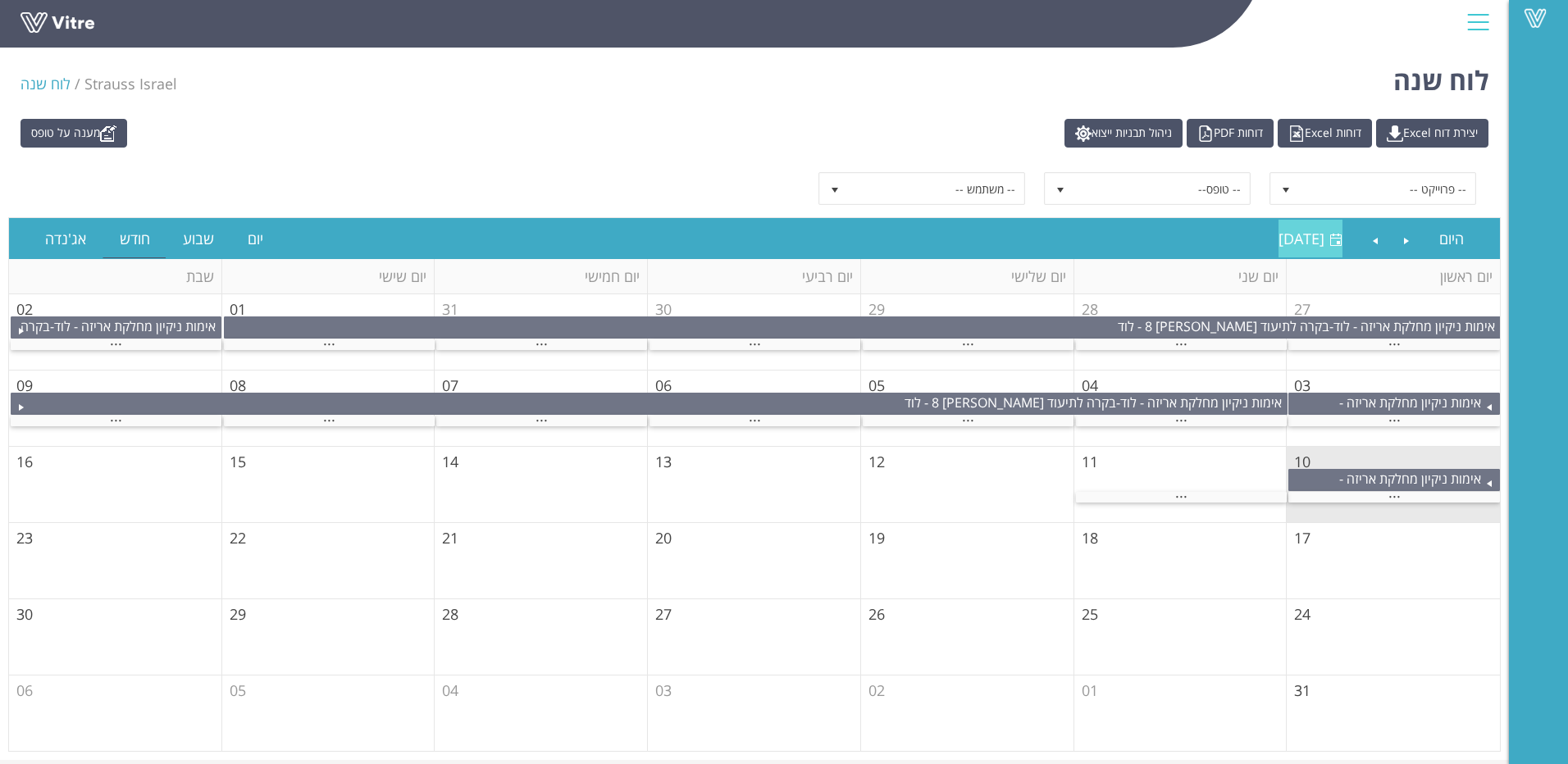
click at [1294, 240] on span "[DATE]" at bounding box center [1301, 239] width 46 height 20
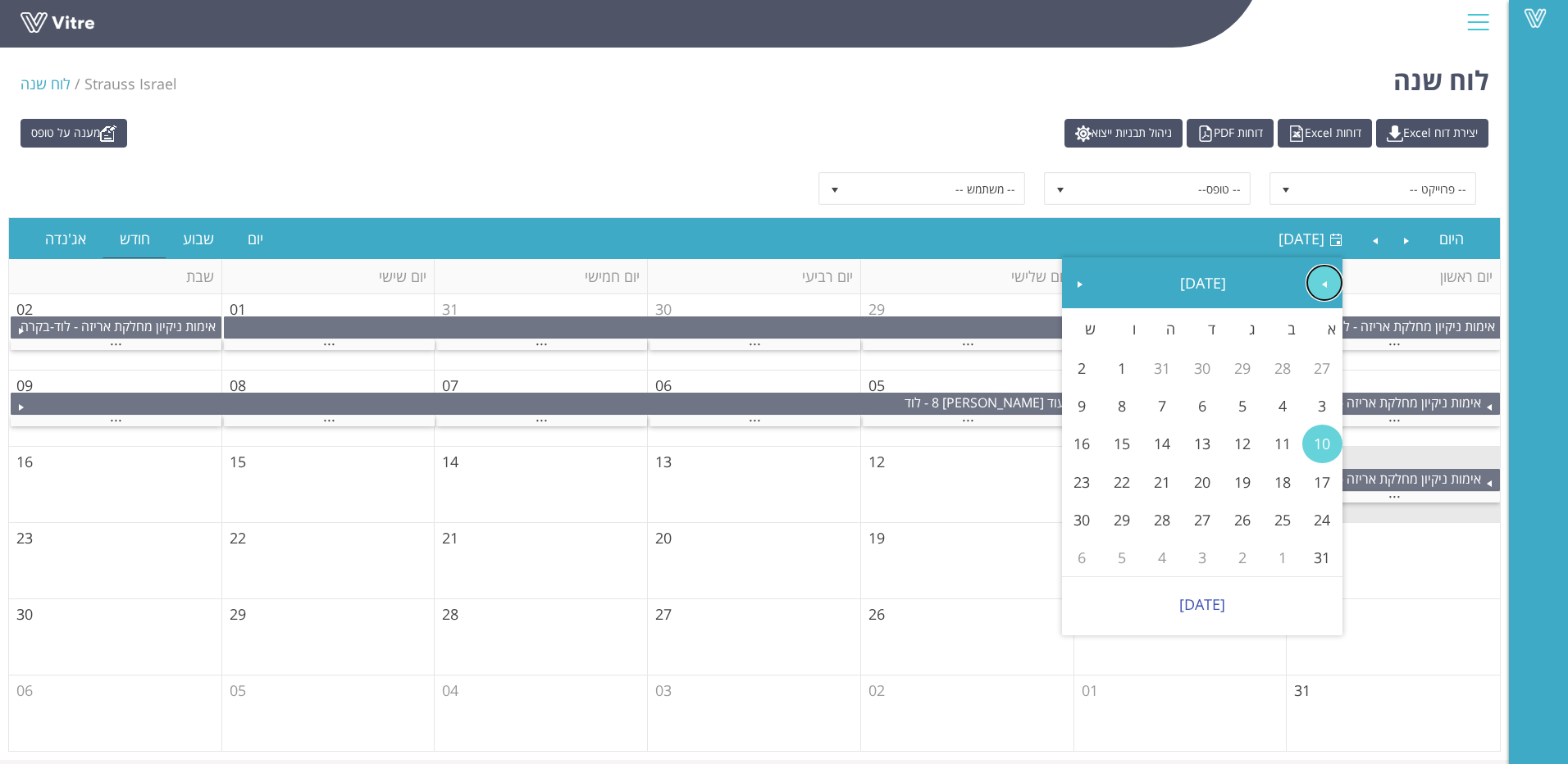
click at [1324, 283] on span "Previous" at bounding box center [1324, 284] width 13 height 13
click at [1325, 445] on link "13" at bounding box center [1322, 444] width 40 height 37
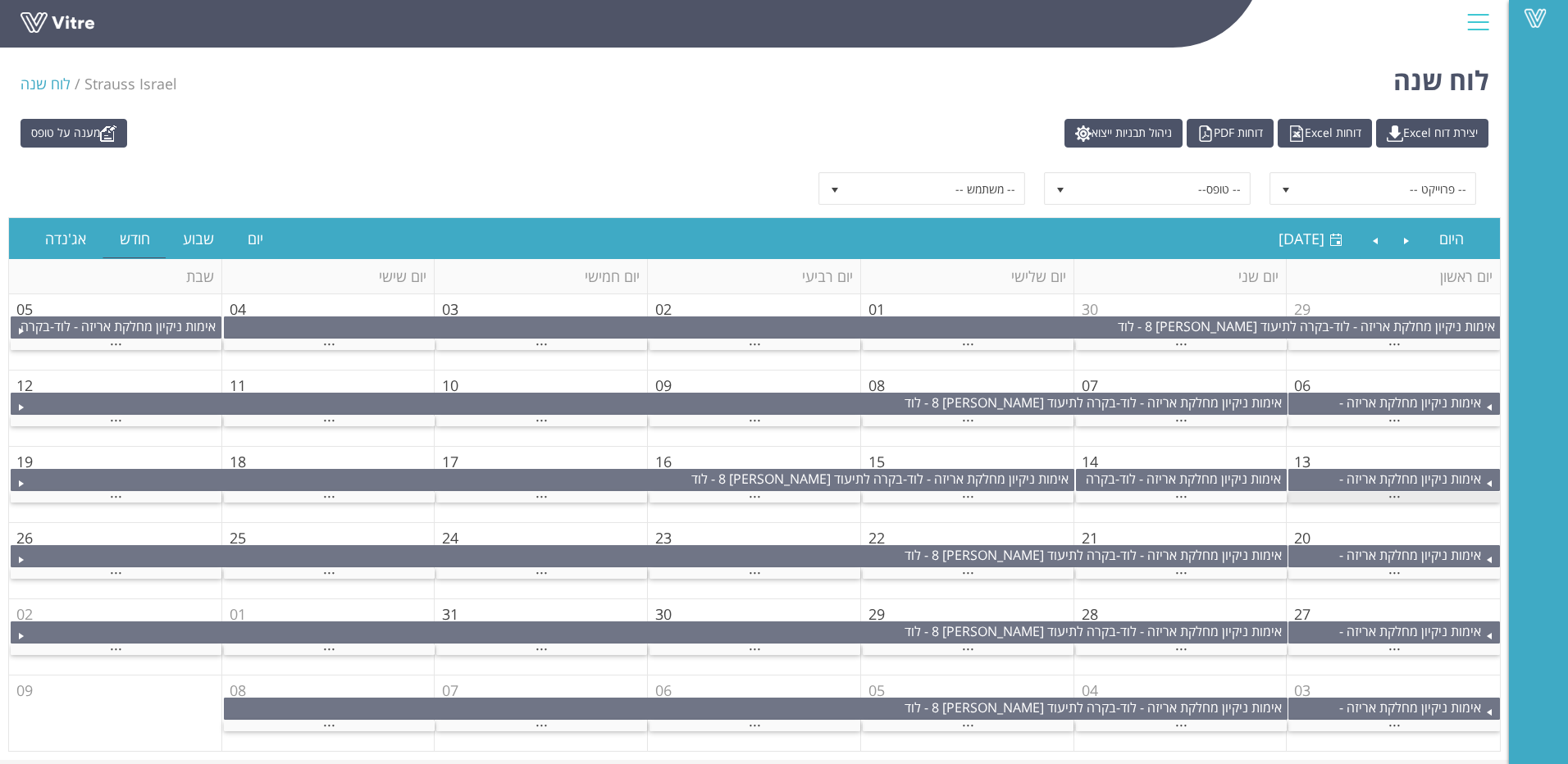
click at [1391, 499] on span "..." at bounding box center [1394, 493] width 13 height 18
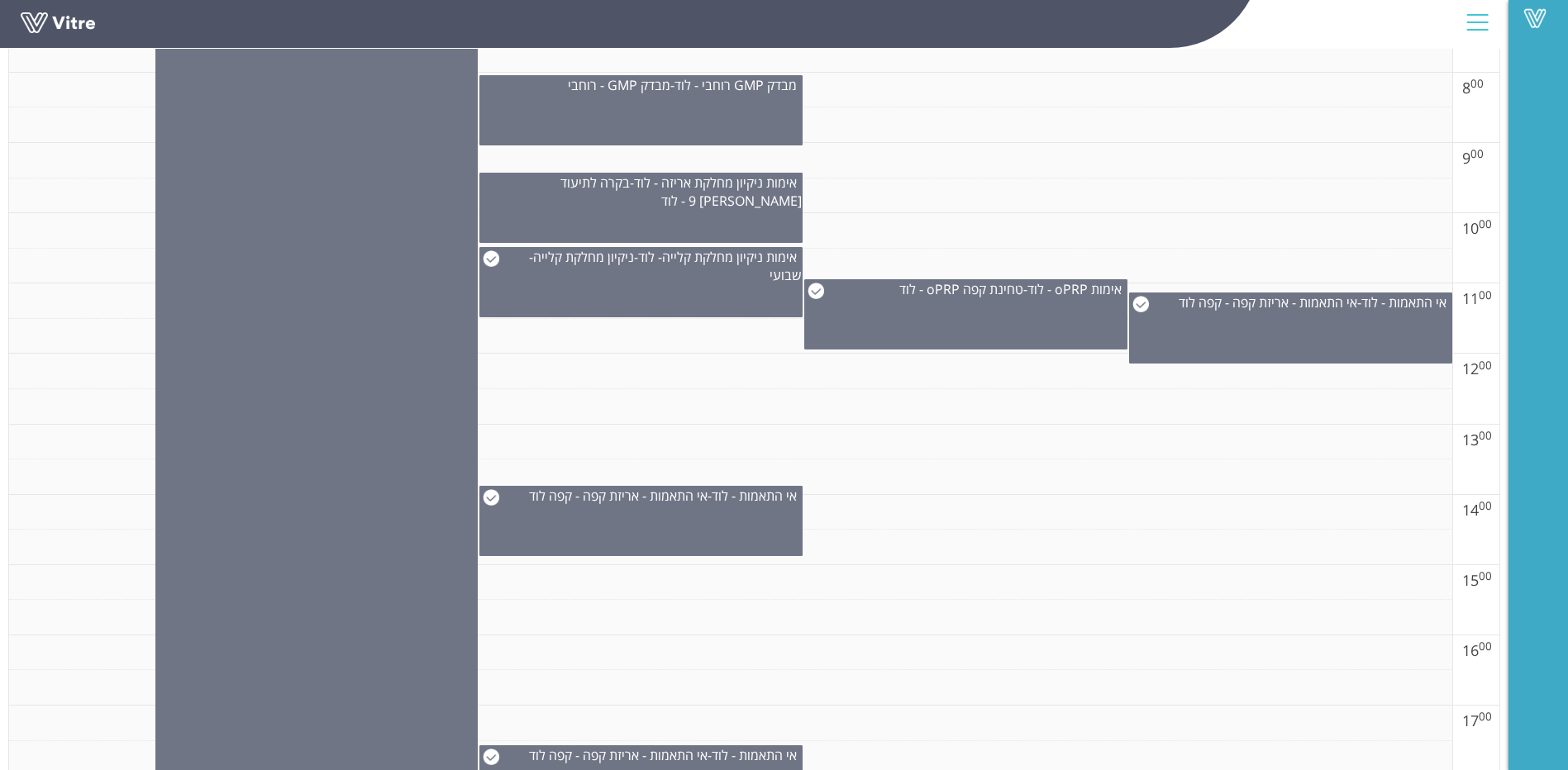
scroll to position [644, 0]
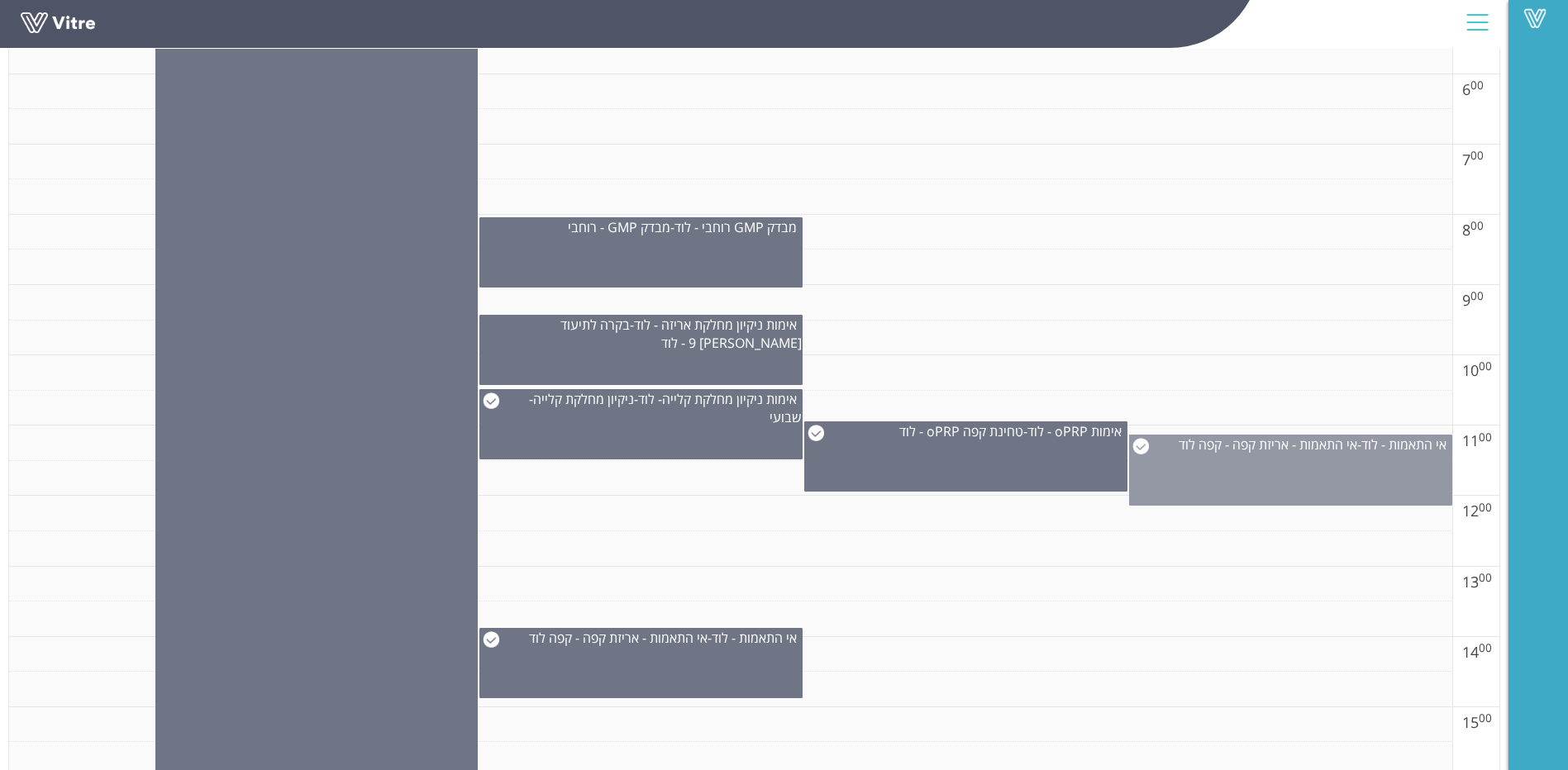
click at [1202, 455] on div "אי התאמות - לוד - אי התאמות - אריזת קפה - קפה לוד" at bounding box center [1291, 470] width 324 height 71
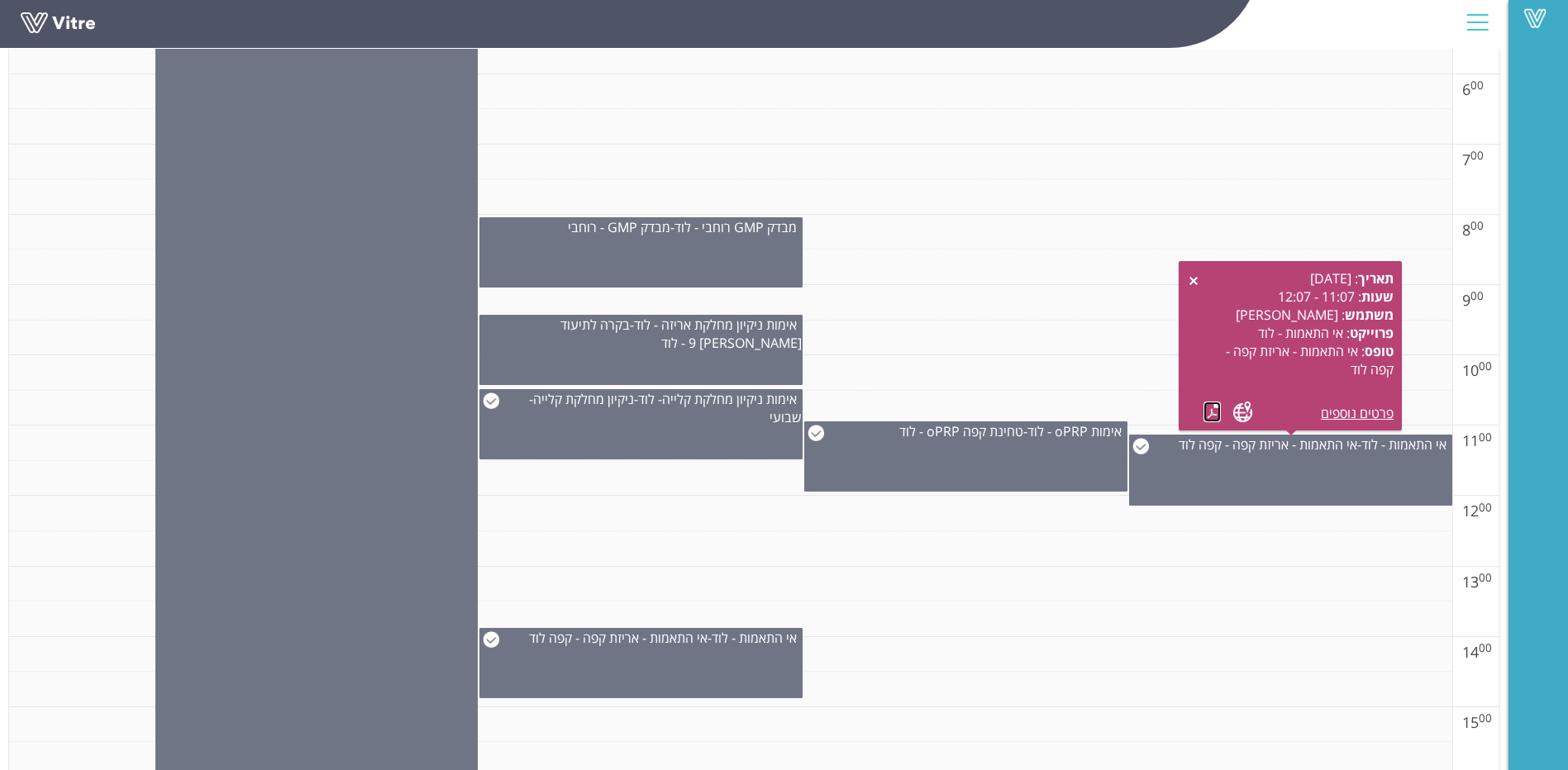
click at [1211, 415] on link at bounding box center [1213, 412] width 18 height 21
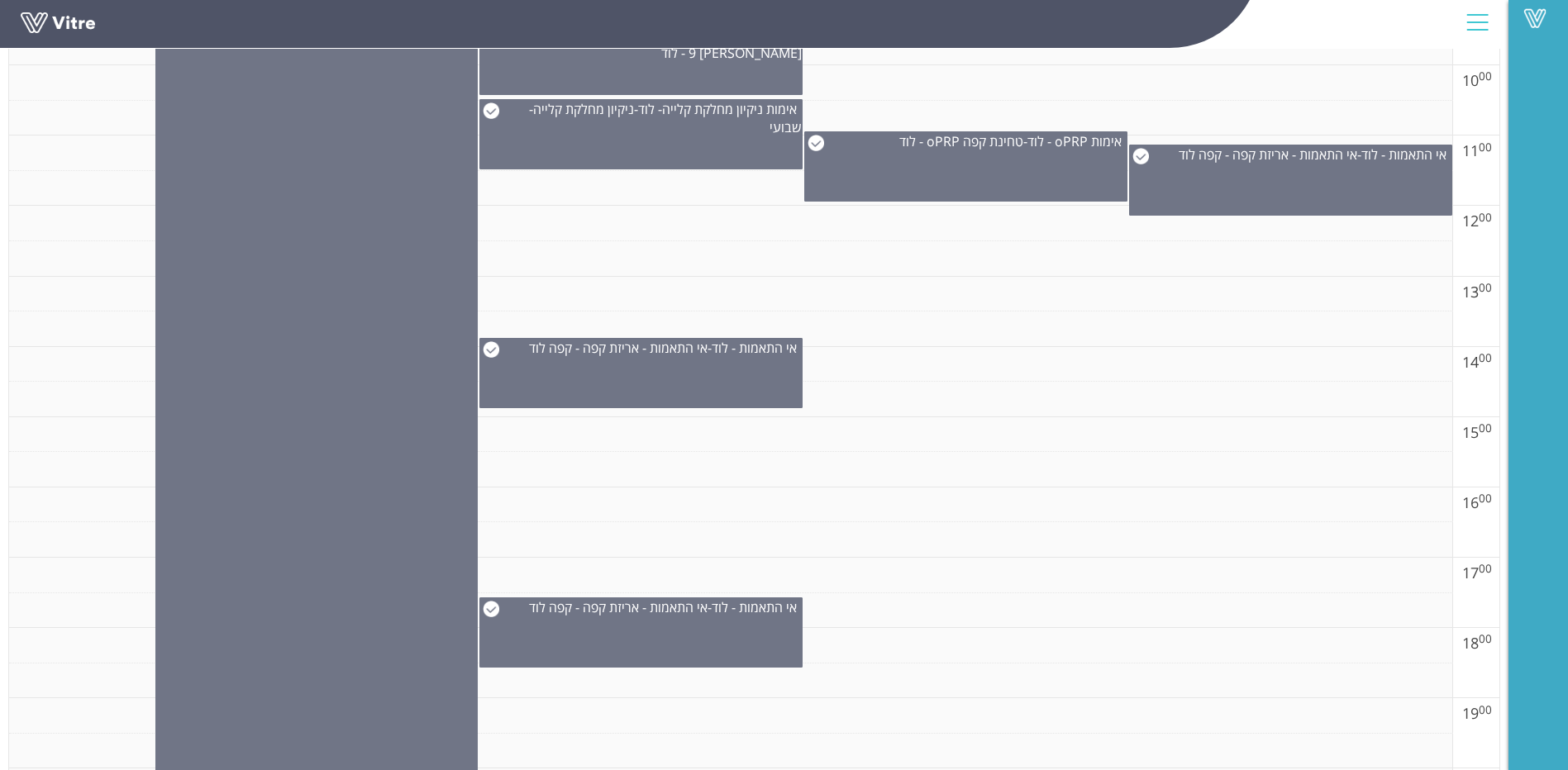
scroll to position [975, 0]
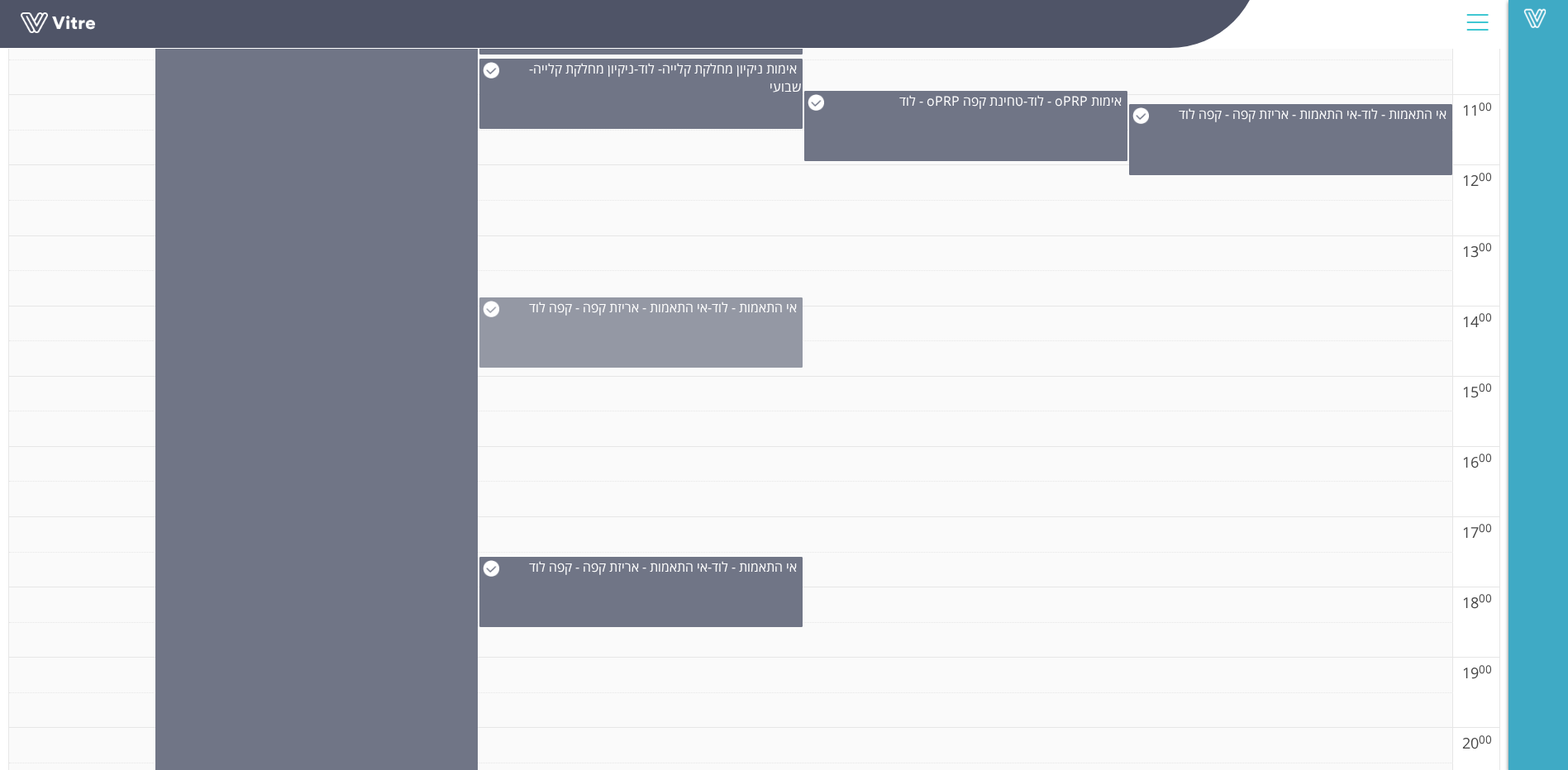
click at [720, 358] on div "אי התאמות - לוד - אי התאמות - אריזת קפה - קפה לוד" at bounding box center [640, 333] width 324 height 70
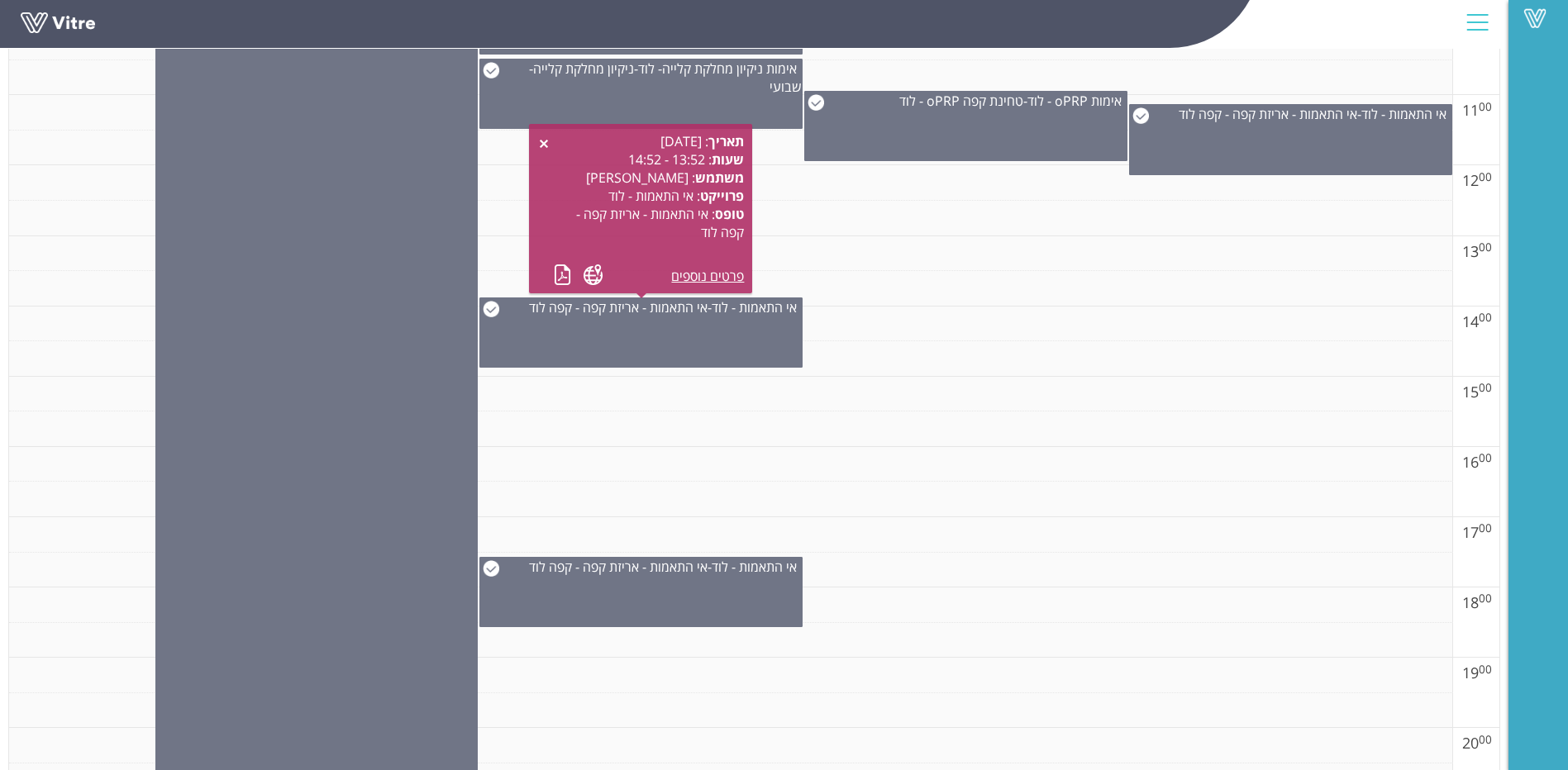
click at [551, 269] on div "תאריך : [DATE] שעות : 13:52 - 14:52 משתמש : [PERSON_NAME] פרוייקט : אי התאמות -…" at bounding box center [640, 209] width 207 height 153
click at [552, 271] on div "תאריך : [DATE] שעות : 13:52 - 14:52 משתמש : [PERSON_NAME] פרוייקט : אי התאמות -…" at bounding box center [640, 209] width 207 height 153
click at [565, 276] on link at bounding box center [563, 274] width 18 height 21
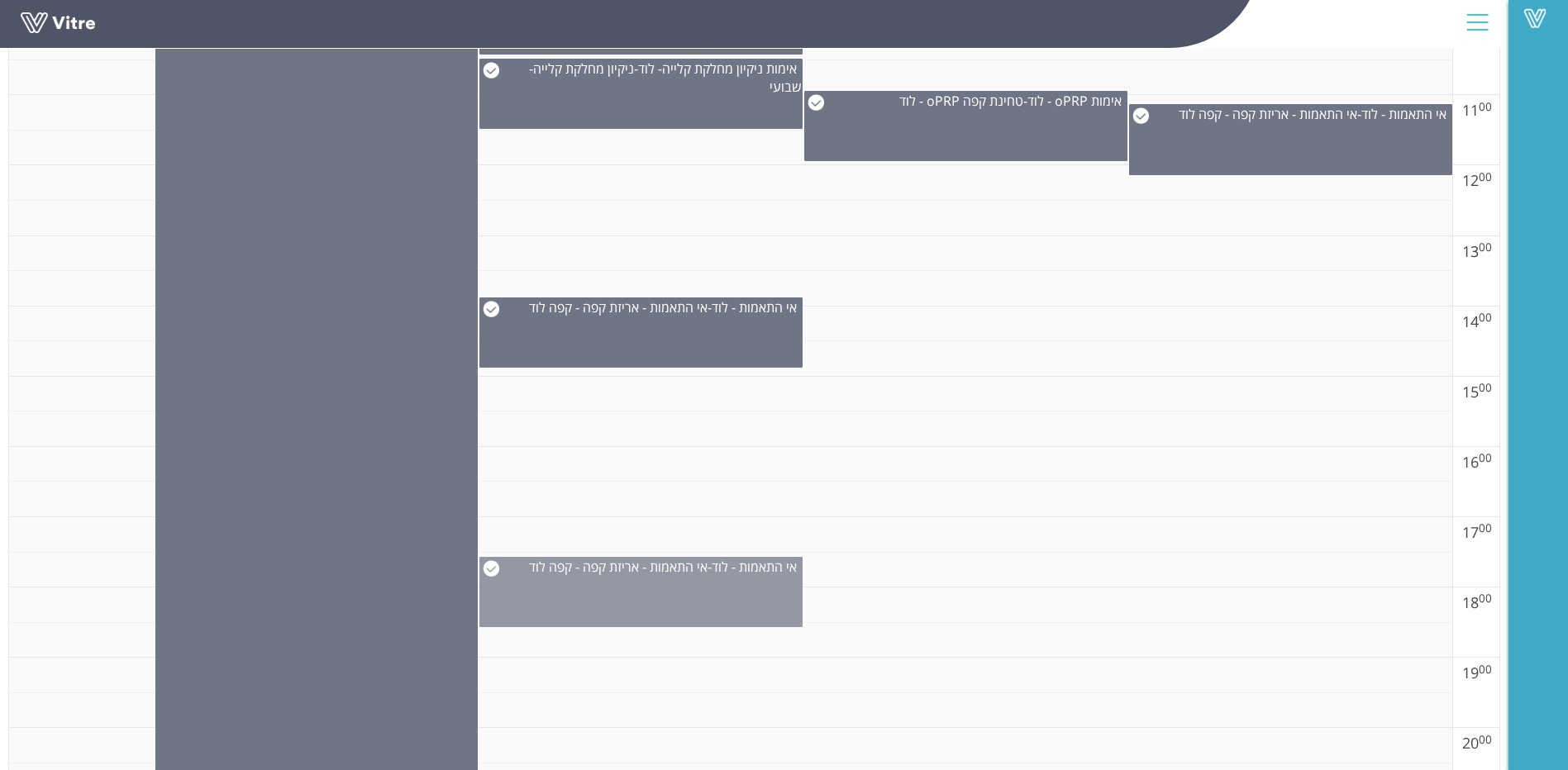
click at [650, 572] on span "אי התאמות - אריזת קפה - קפה לוד" at bounding box center [618, 567] width 178 height 18
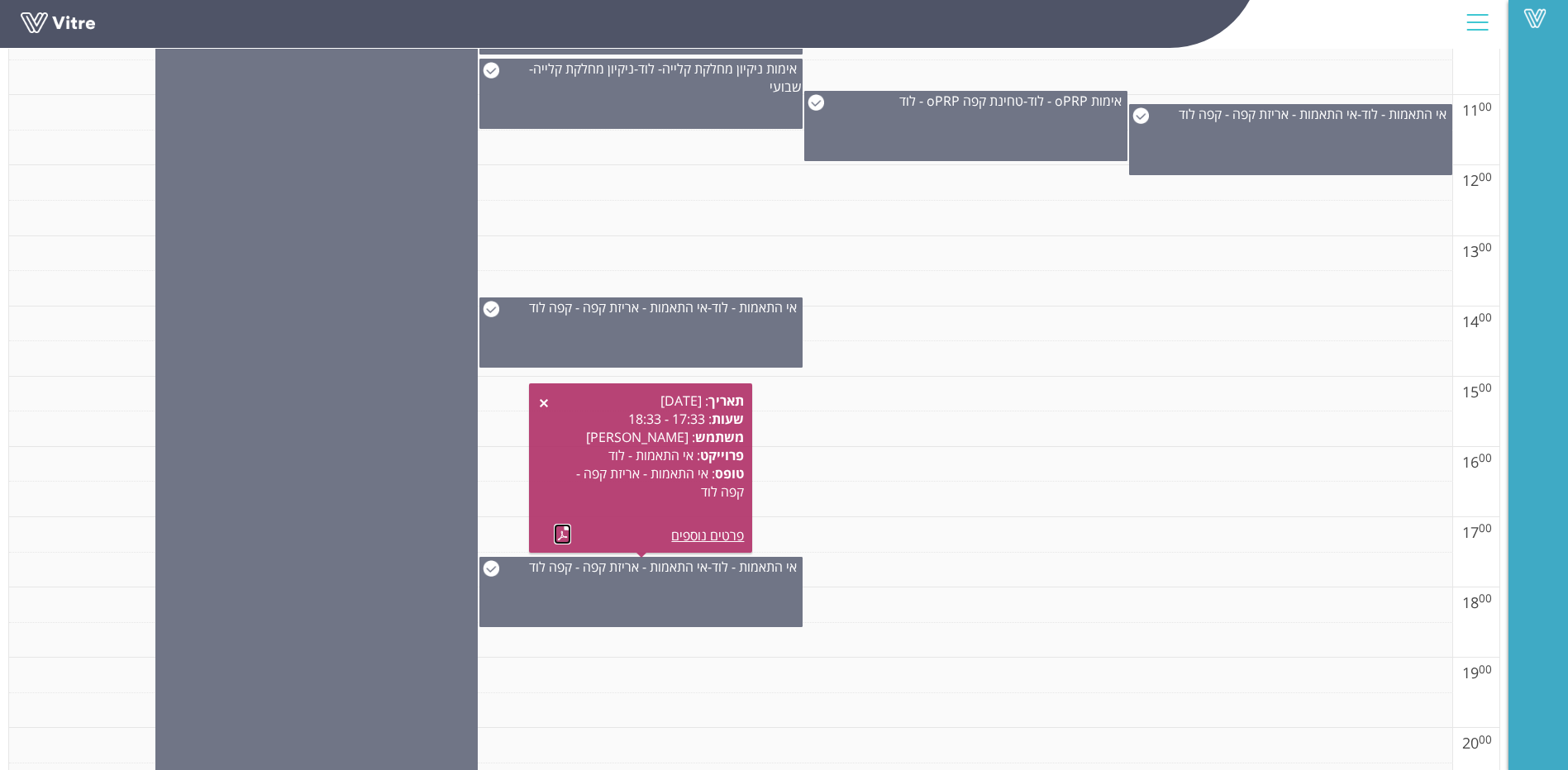
click at [561, 534] on link at bounding box center [563, 533] width 18 height 21
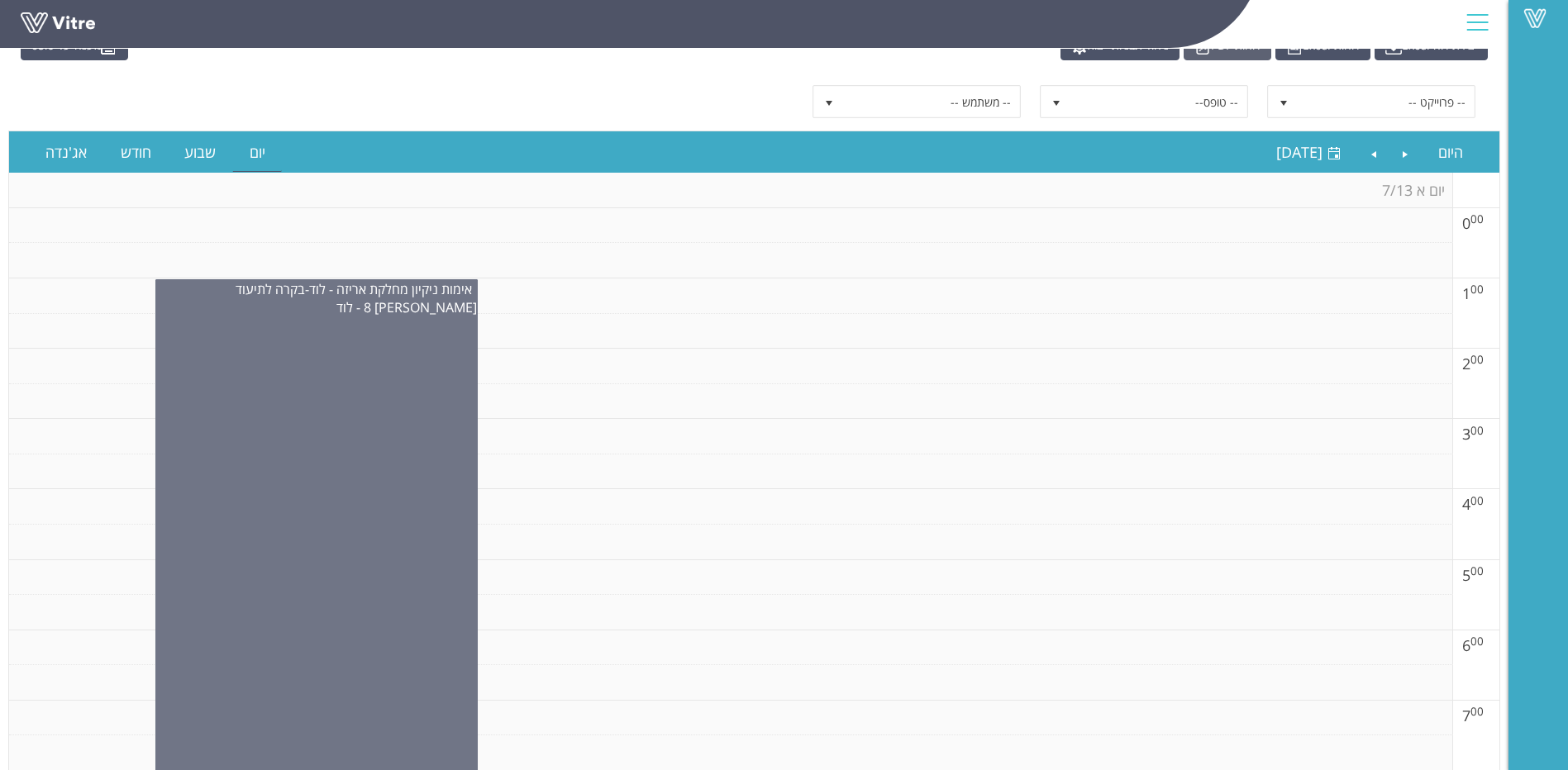
scroll to position [0, 0]
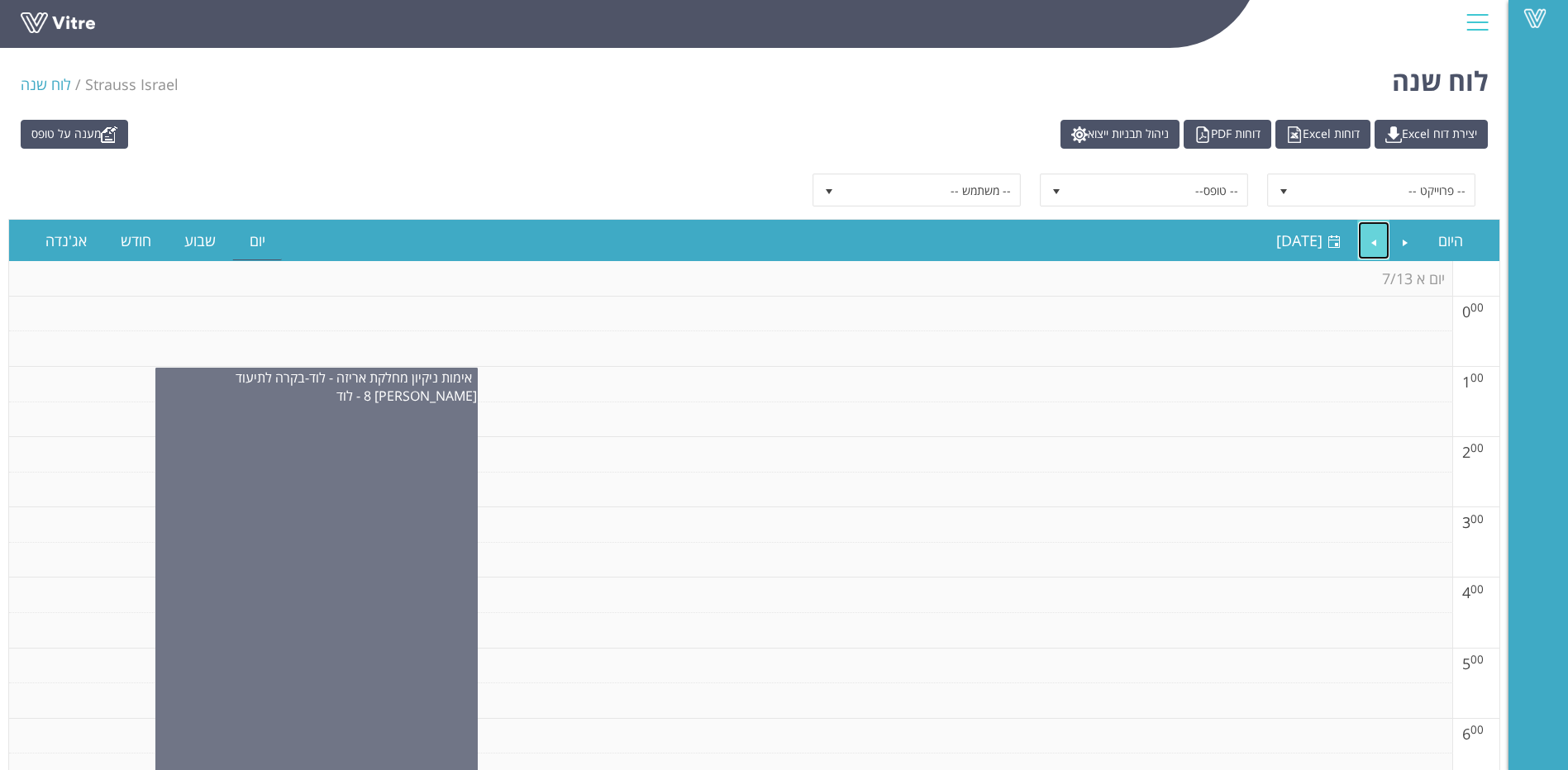
click at [1376, 242] on link "Next" at bounding box center [1374, 241] width 32 height 38
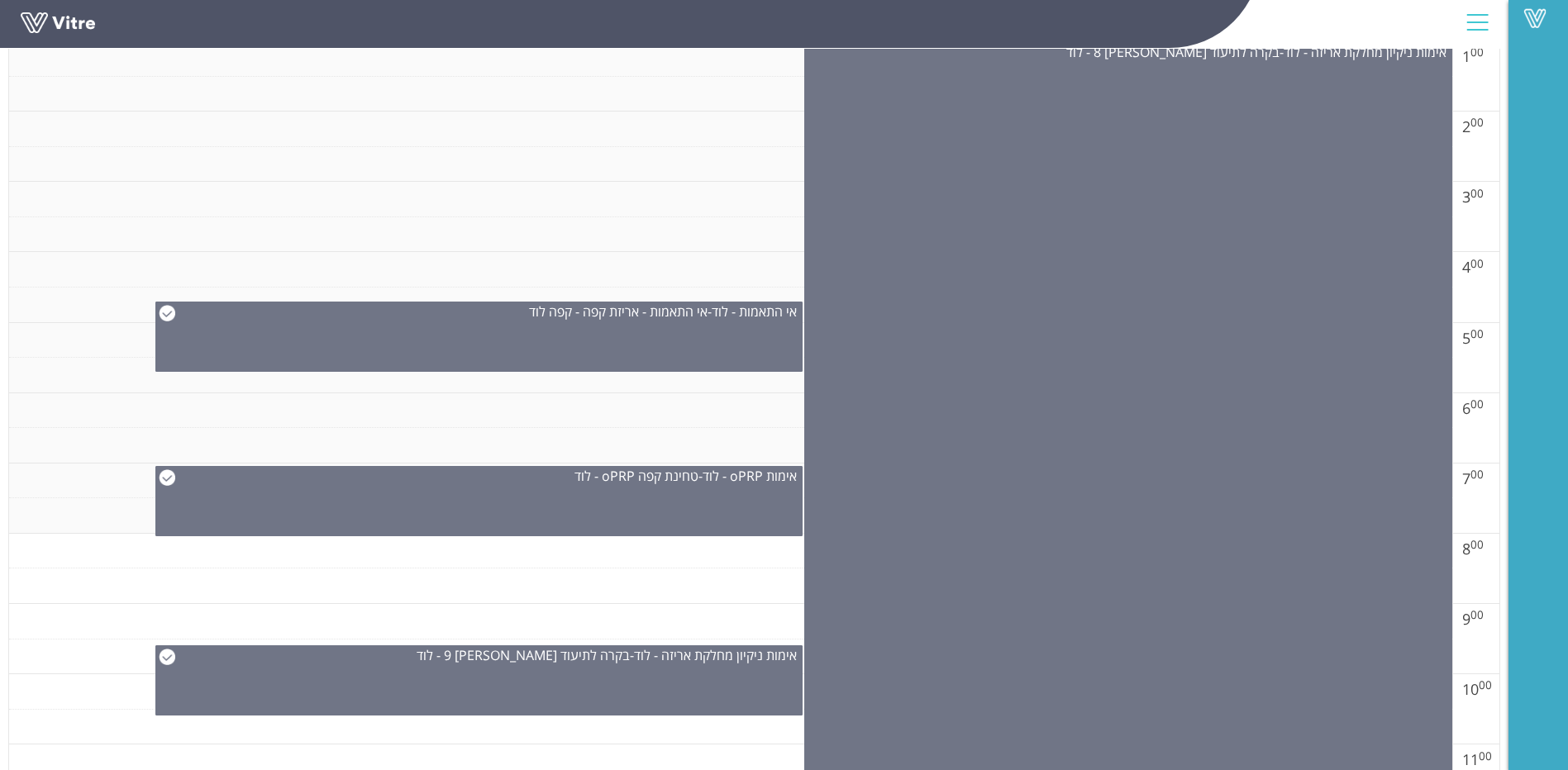
scroll to position [331, 0]
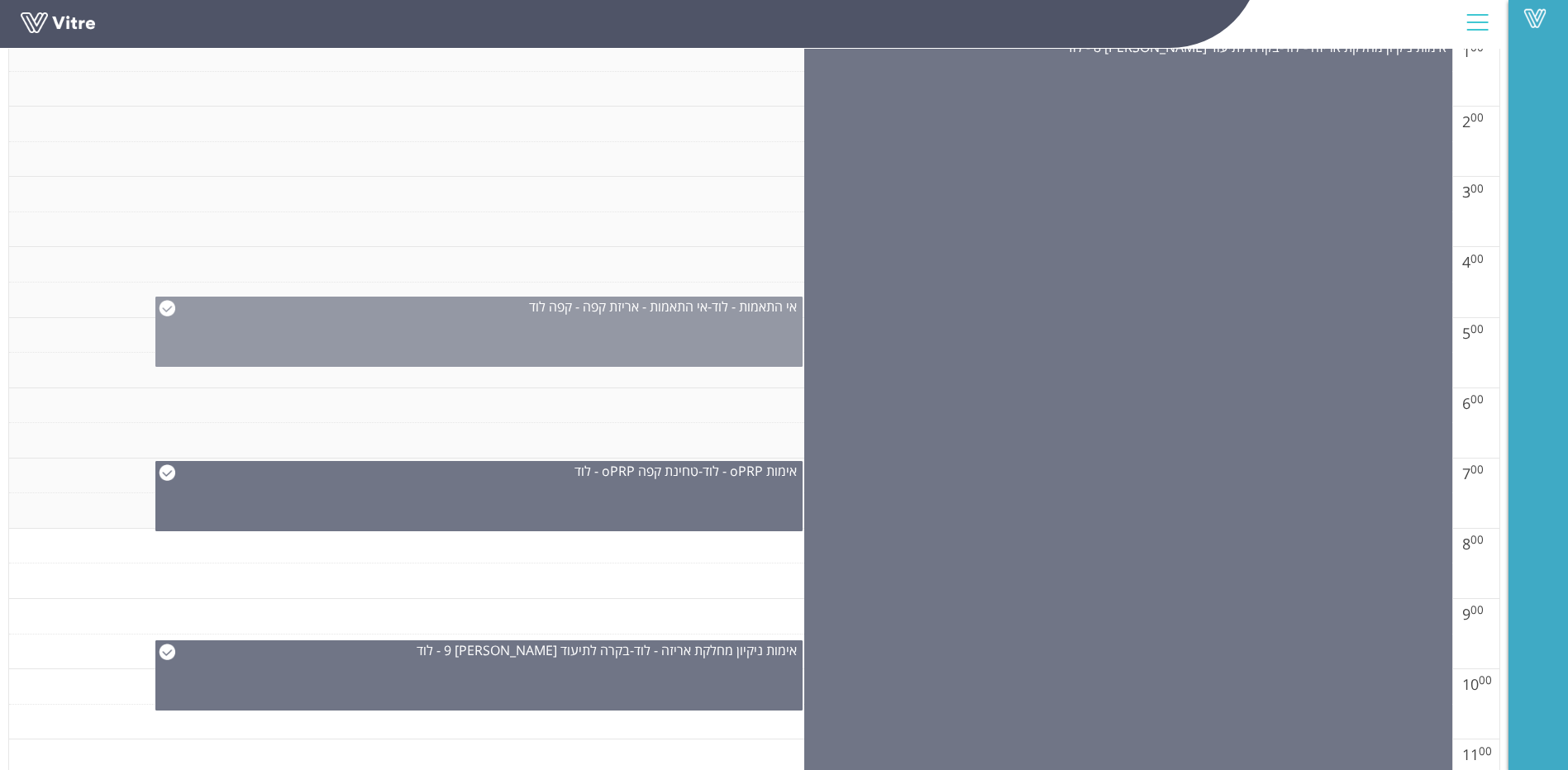
click at [578, 329] on div "אי התאמות - לוד - אי התאמות - אריזת קפה - קפה לוד" at bounding box center [479, 332] width 648 height 70
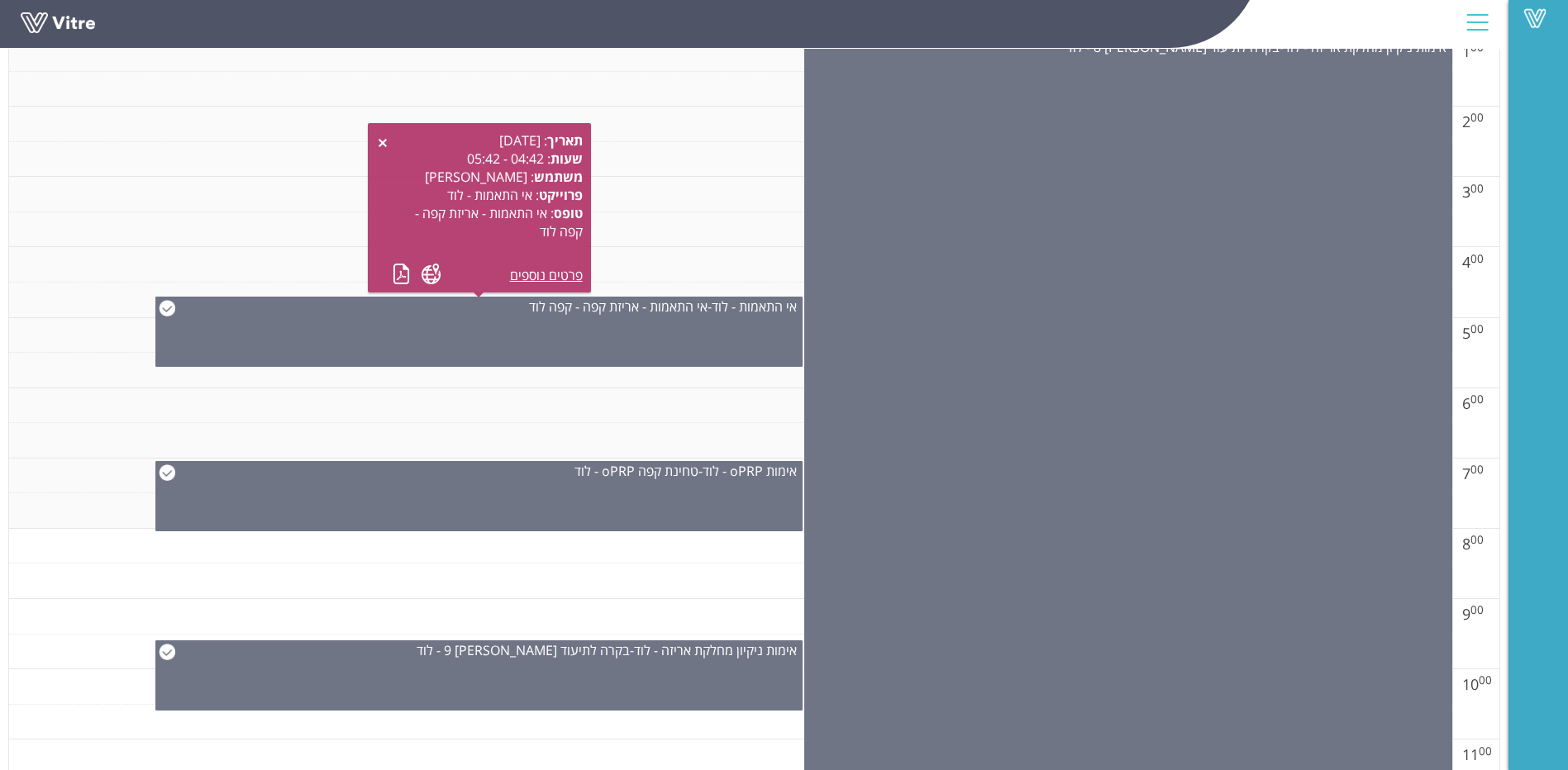
click at [403, 286] on div "תאריך : [DATE] שעות : 04:42 - 05:42 משתמש : [PERSON_NAME] : אי התאמות - לוד טופ…" at bounding box center [479, 207] width 223 height 169
click at [396, 278] on link at bounding box center [402, 273] width 18 height 21
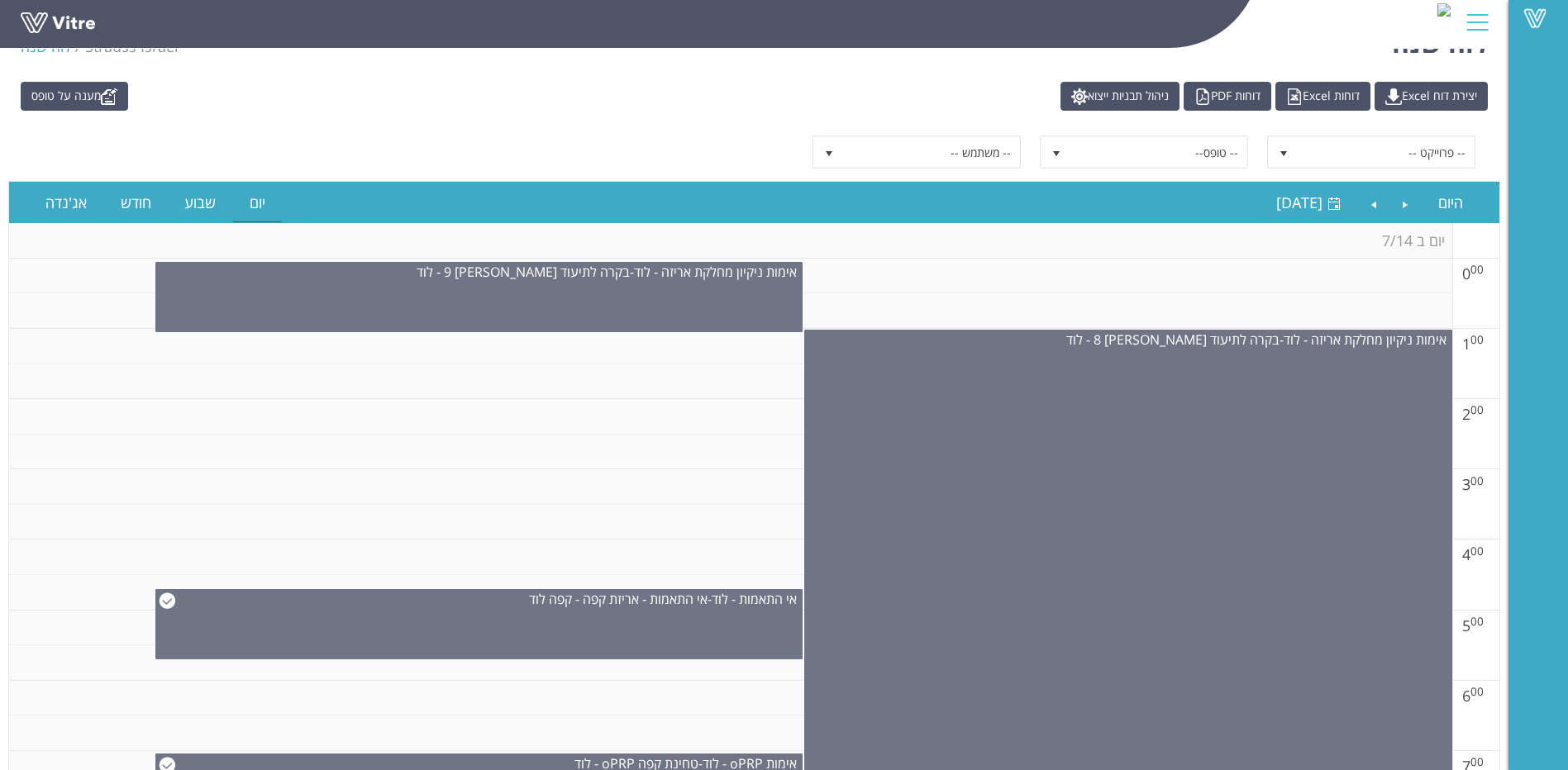
scroll to position [0, 0]
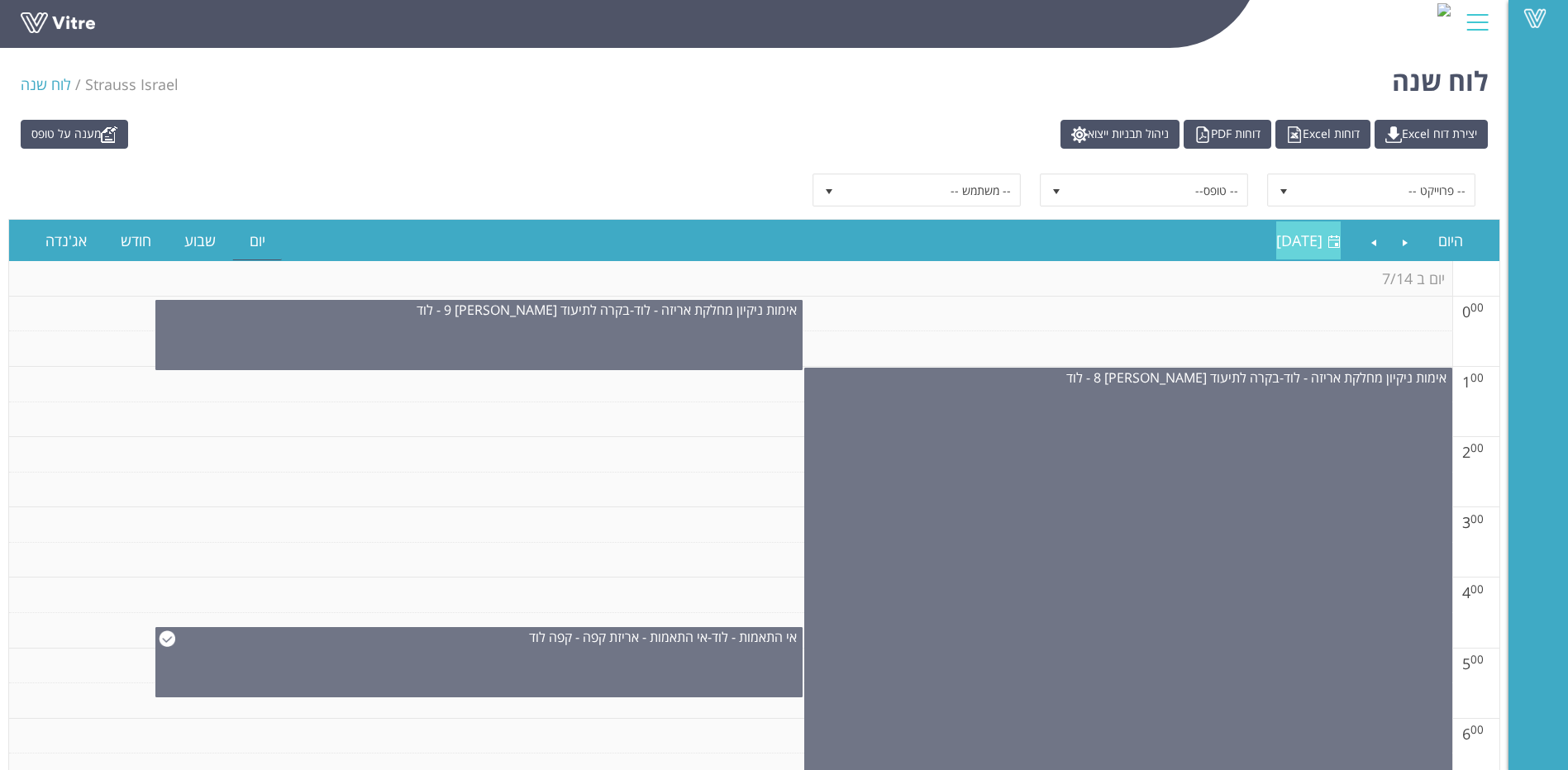
drag, startPoint x: 1233, startPoint y: 232, endPoint x: 1226, endPoint y: 254, distance: 23.1
click at [1276, 232] on span "[DATE]" at bounding box center [1299, 241] width 47 height 20
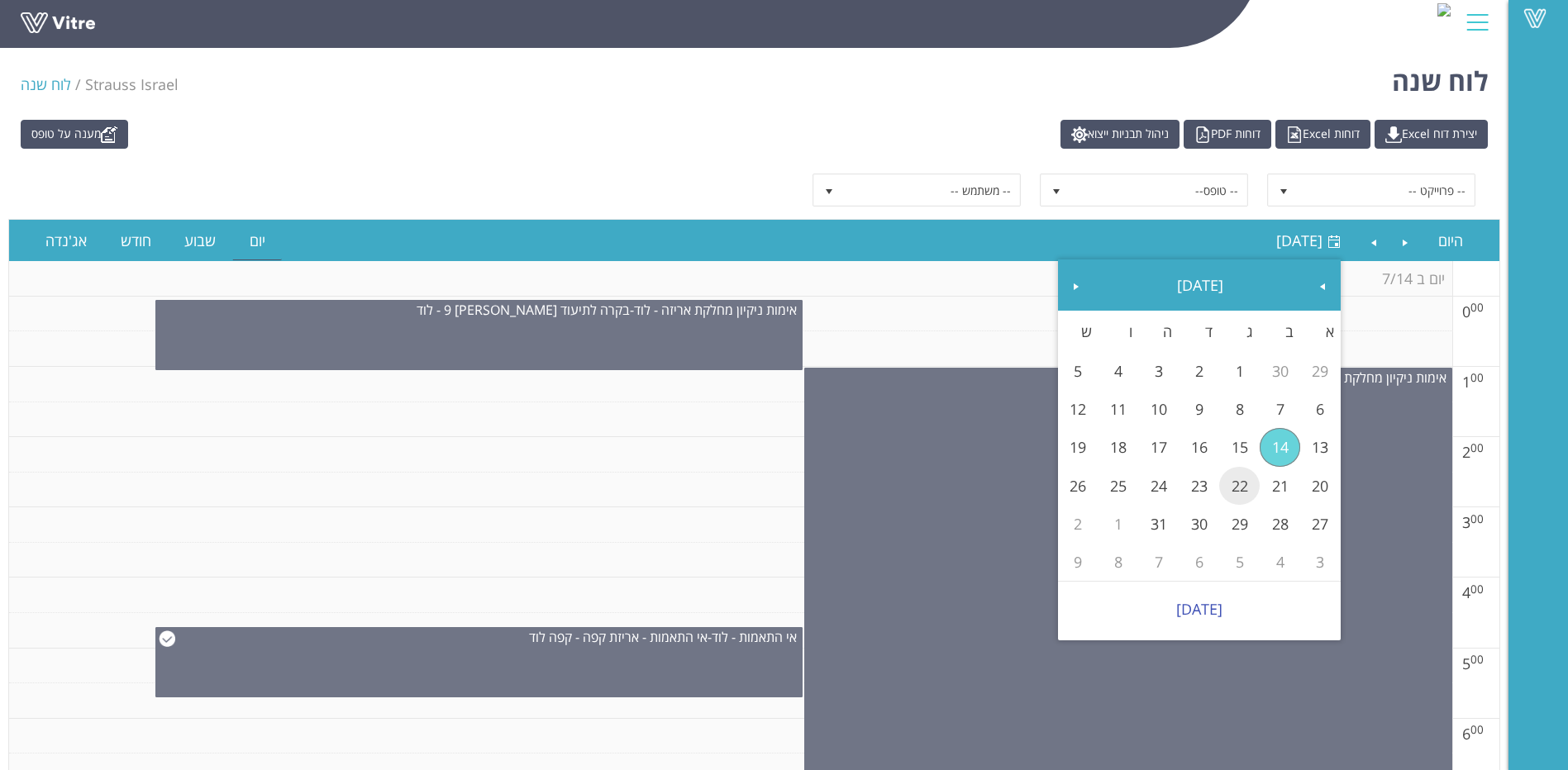
click at [1239, 494] on link "22" at bounding box center [1239, 486] width 41 height 38
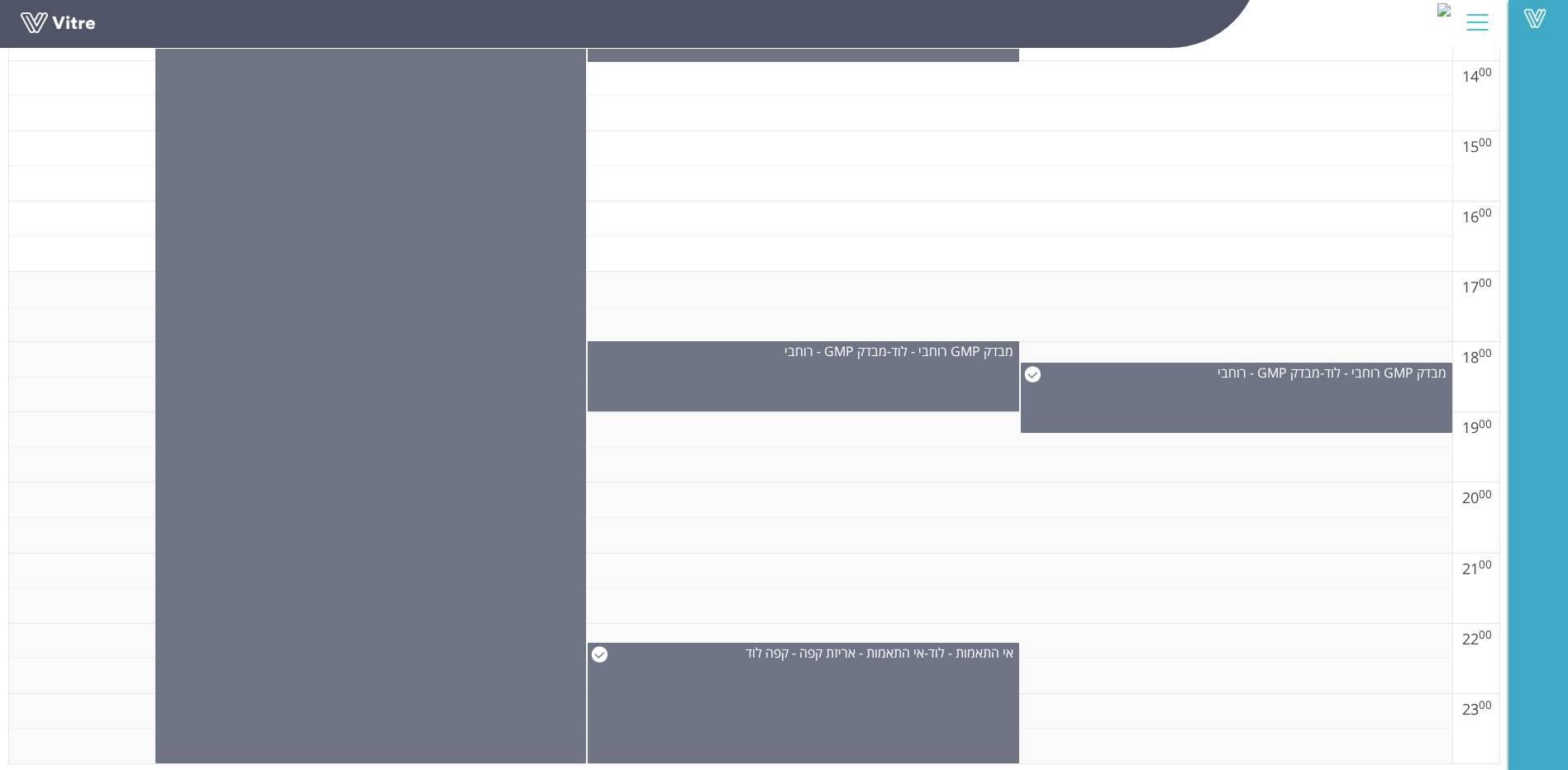
scroll to position [1223, 0]
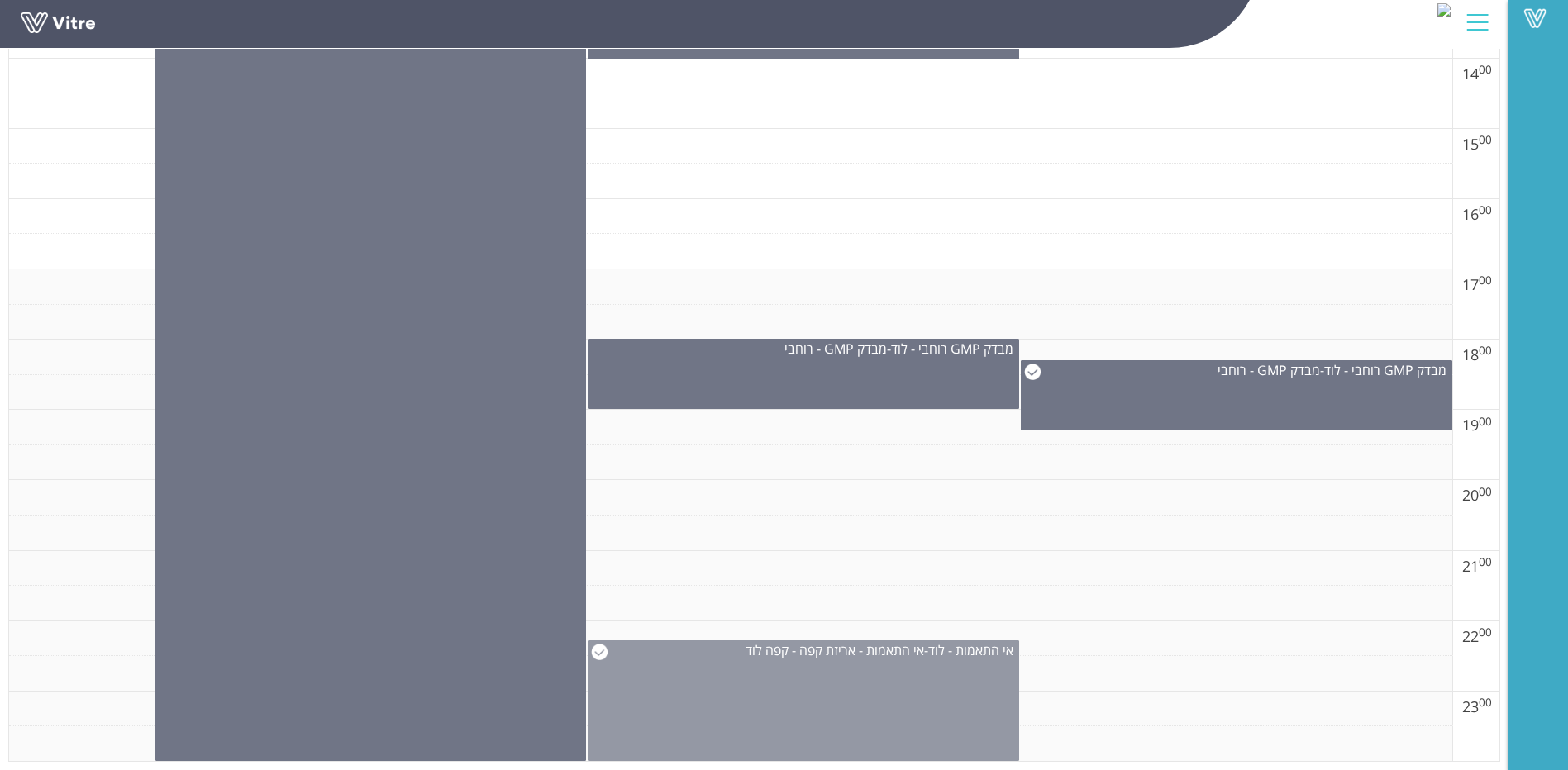
click at [886, 643] on span "אי התאמות - אריזת קפה - קפה לוד" at bounding box center [834, 650] width 178 height 18
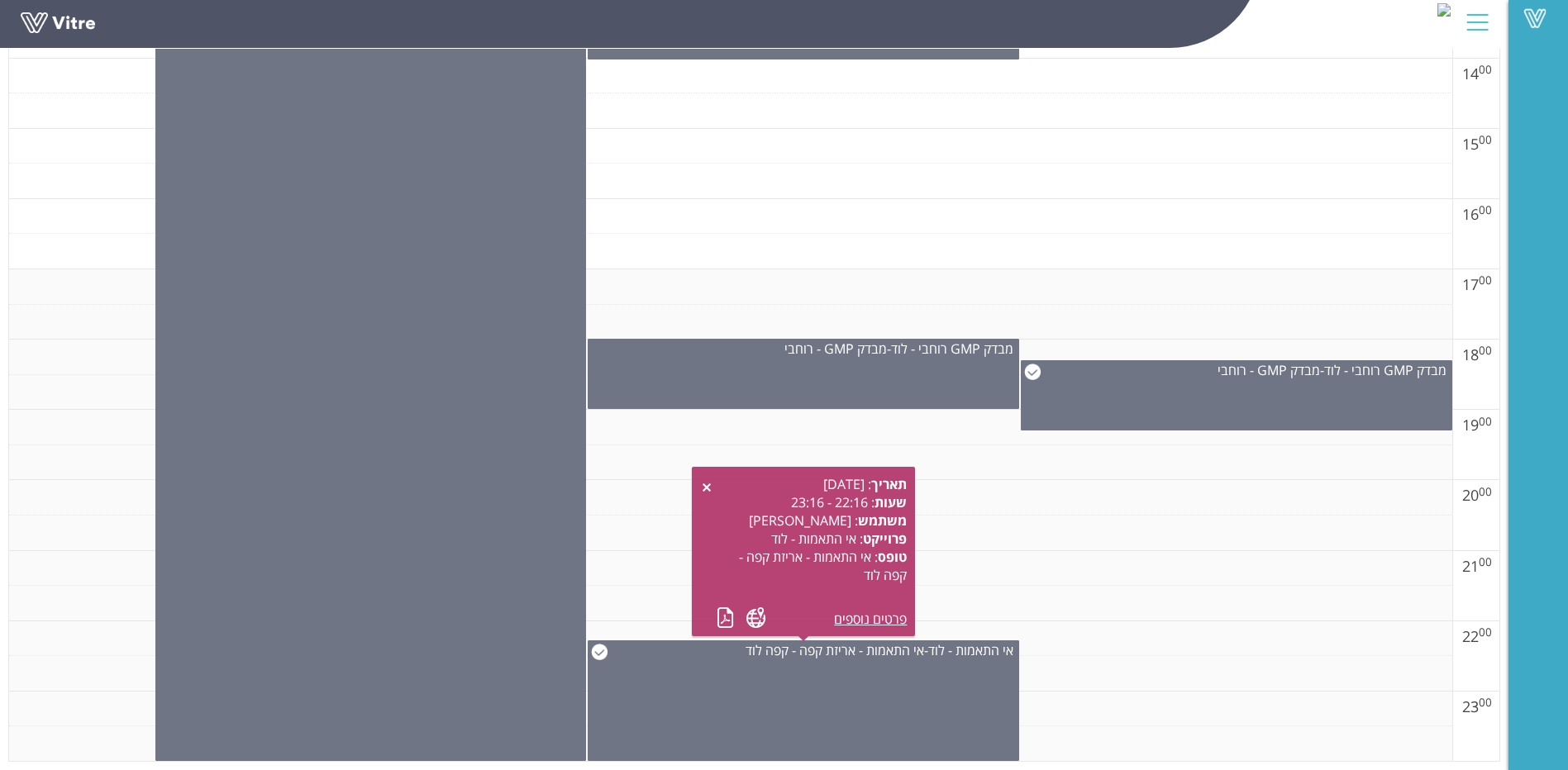
click at [714, 620] on div "תאריך : [DATE] שעות : 22:16 - 23:16 משתמש : [PERSON_NAME] : אי התאמות - לוד טופ…" at bounding box center [803, 551] width 207 height 153
click at [727, 616] on link at bounding box center [726, 618] width 18 height 21
